Goal: Task Accomplishment & Management: Manage account settings

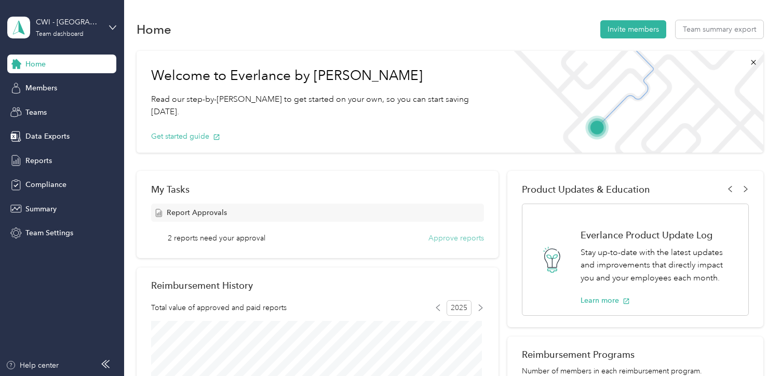
click at [460, 238] on button "Approve reports" at bounding box center [456, 238] width 56 height 11
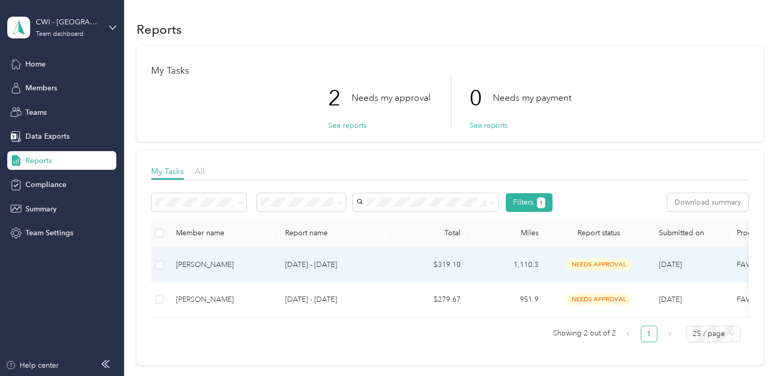
click at [183, 265] on div "Kent Chase" at bounding box center [222, 264] width 92 height 11
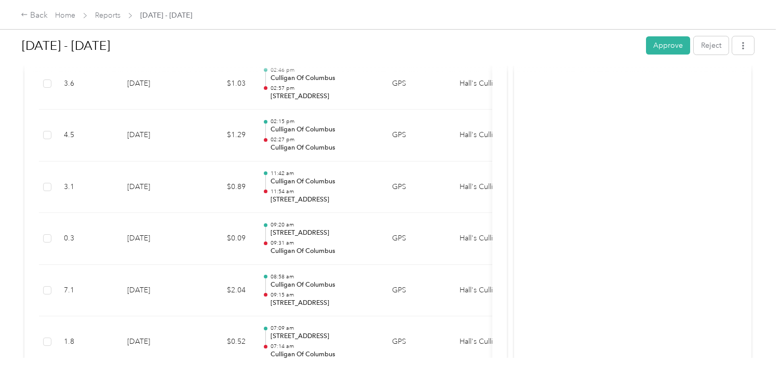
scroll to position [4567, 0]
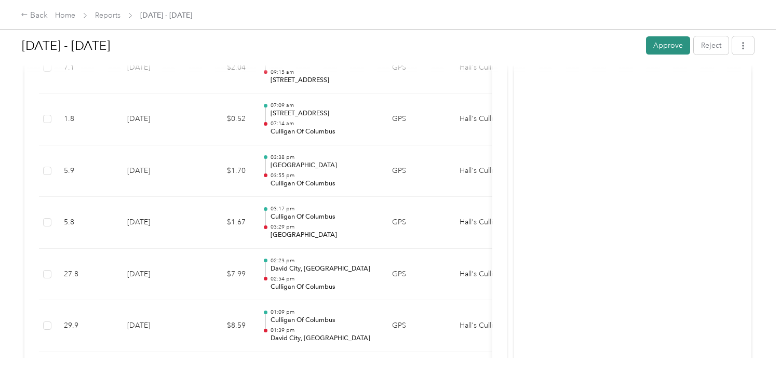
click at [662, 43] on button "Approve" at bounding box center [668, 45] width 44 height 18
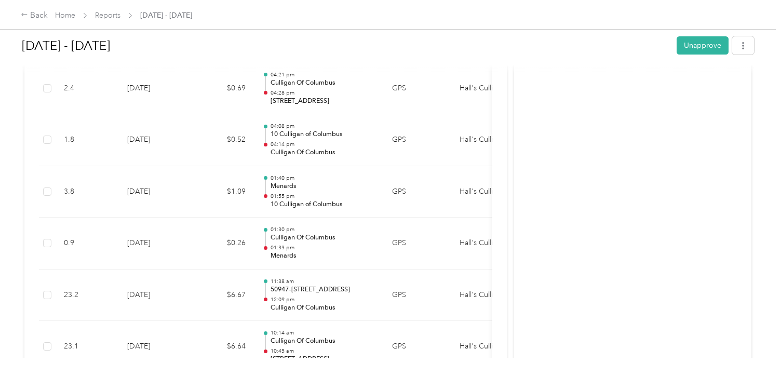
scroll to position [0, 0]
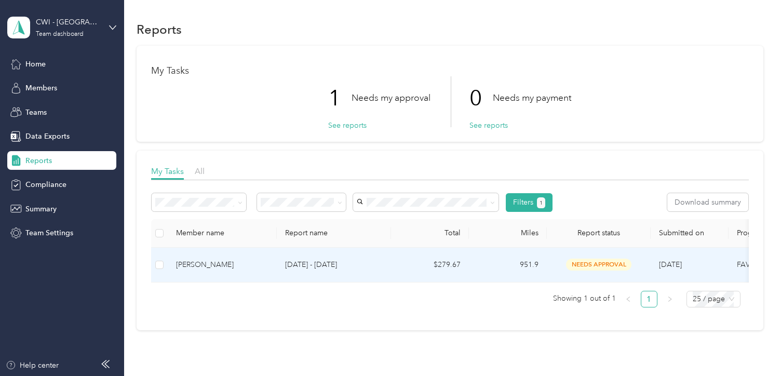
click at [191, 263] on div "Justin Jewell" at bounding box center [222, 264] width 92 height 11
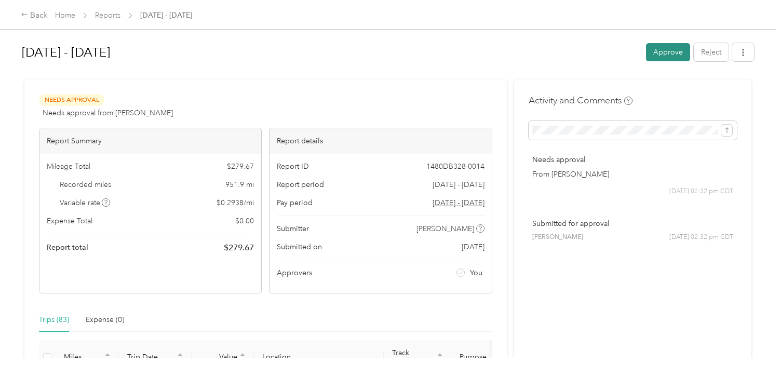
click at [665, 49] on button "Approve" at bounding box center [668, 52] width 44 height 18
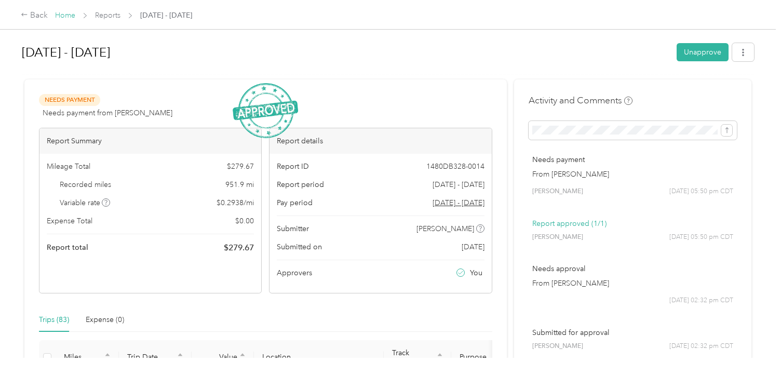
click at [64, 17] on link "Home" at bounding box center [65, 15] width 20 height 9
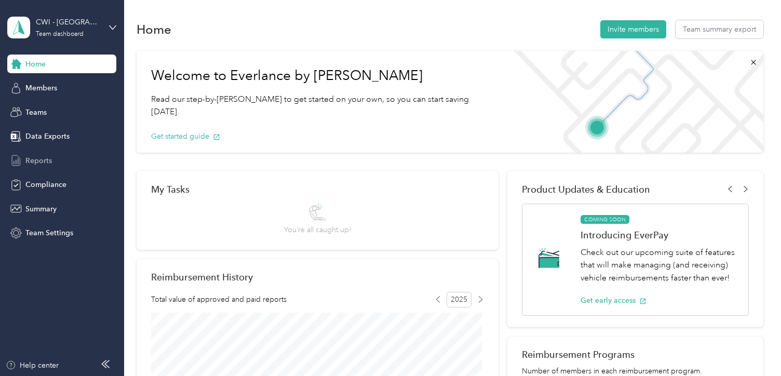
click at [43, 157] on span "Reports" at bounding box center [38, 160] width 26 height 11
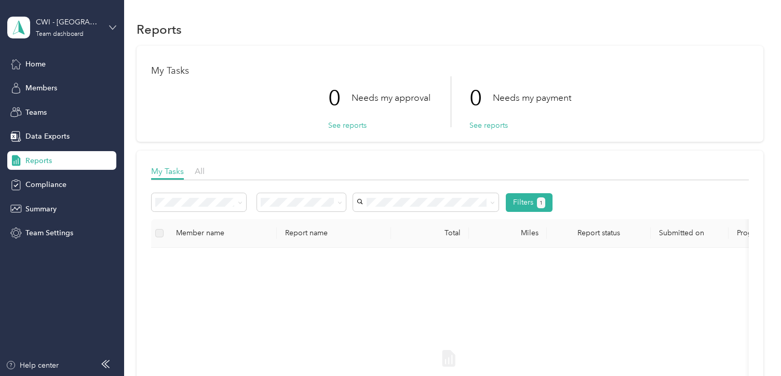
click at [111, 26] on icon at bounding box center [112, 27] width 7 height 7
click at [71, 106] on div "Personal dashboard" at bounding box center [49, 108] width 65 height 11
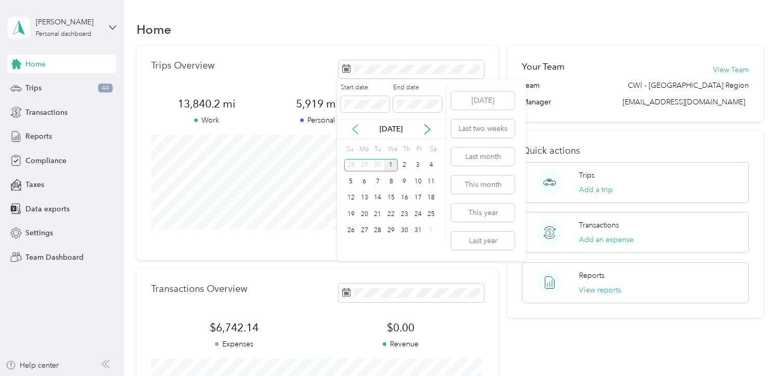
click at [353, 126] on icon at bounding box center [355, 129] width 10 height 10
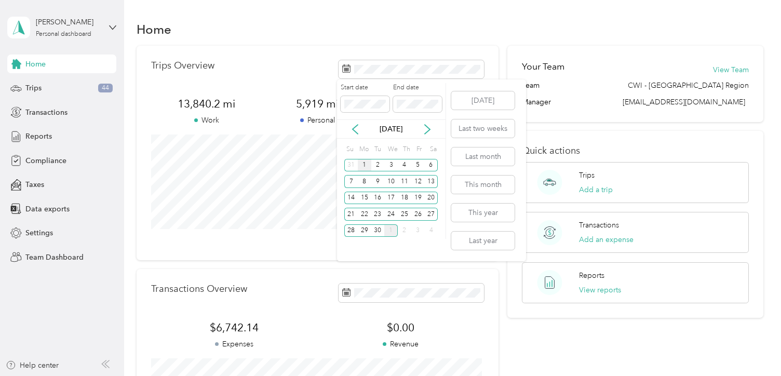
click at [360, 163] on div "1" at bounding box center [364, 165] width 13 height 13
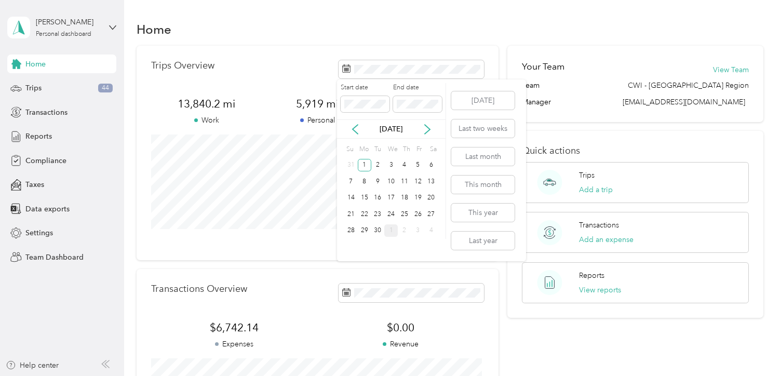
click at [351, 164] on div "31" at bounding box center [350, 165] width 13 height 13
click at [375, 232] on div "30" at bounding box center [377, 230] width 13 height 13
click at [355, 130] on icon at bounding box center [355, 129] width 10 height 10
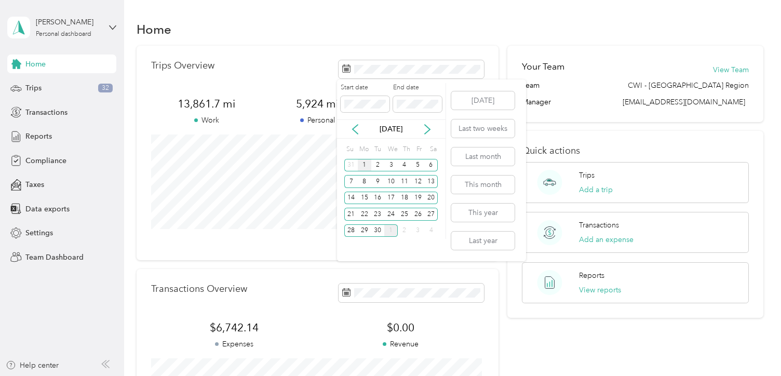
click at [361, 164] on div "1" at bounding box center [364, 165] width 13 height 13
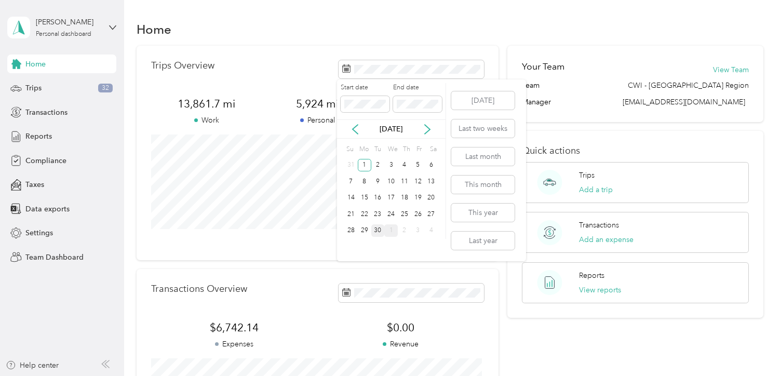
click at [376, 225] on div "30" at bounding box center [377, 230] width 13 height 13
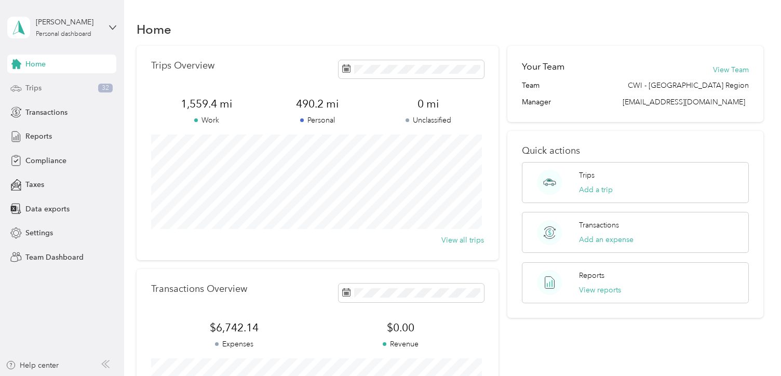
click at [34, 87] on span "Trips" at bounding box center [33, 88] width 16 height 11
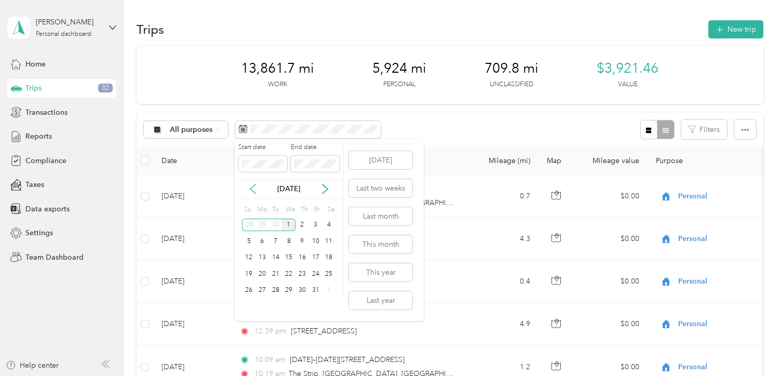
click at [250, 189] on icon at bounding box center [252, 188] width 5 height 9
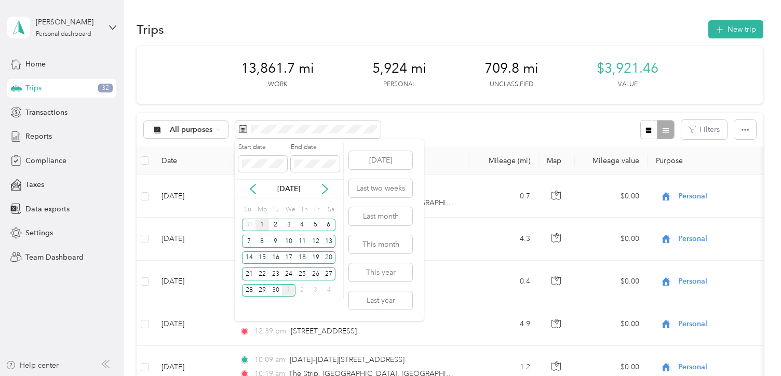
click at [260, 221] on div "1" at bounding box center [261, 225] width 13 height 13
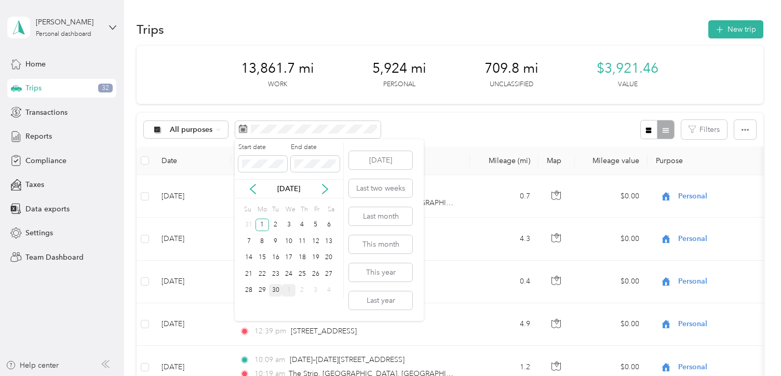
click at [274, 288] on div "30" at bounding box center [275, 290] width 13 height 13
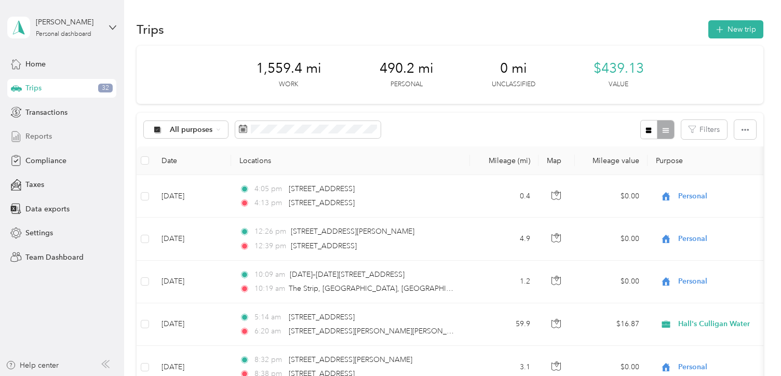
click at [42, 132] on span "Reports" at bounding box center [38, 136] width 26 height 11
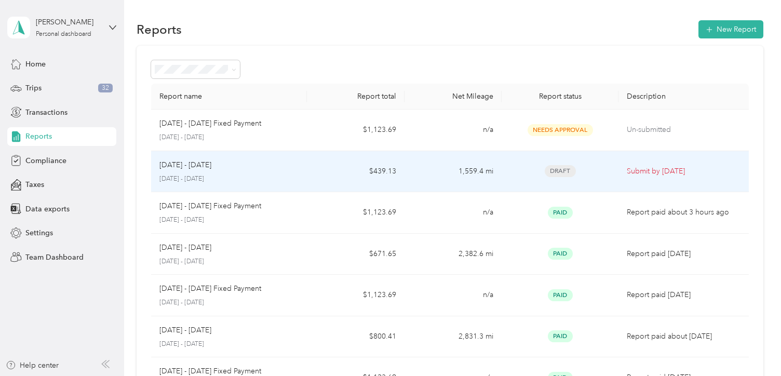
click at [229, 171] on div "[DATE] - [DATE] [DATE] - [DATE]" at bounding box center [228, 171] width 139 height 24
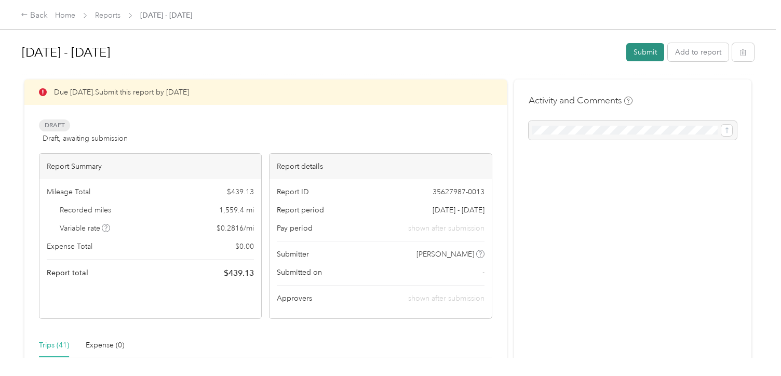
click at [649, 56] on button "Submit" at bounding box center [645, 52] width 38 height 18
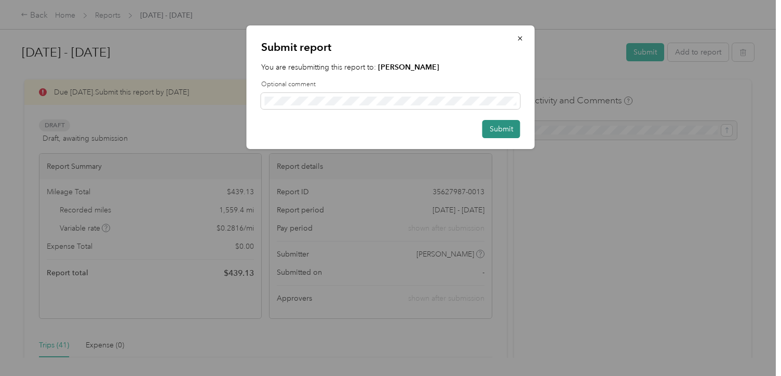
click at [508, 131] on button "Submit" at bounding box center [501, 129] width 38 height 18
